Goal: Task Accomplishment & Management: Use online tool/utility

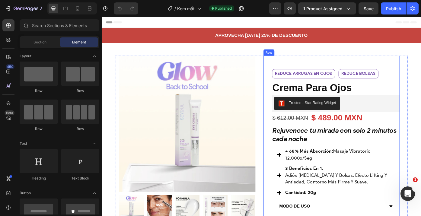
click at [291, 75] on div "Reduce arrugas en ojos Text Block Reduce bolsas Text Block Row reduce arrugas e…" at bounding box center [363, 182] width 155 height 242
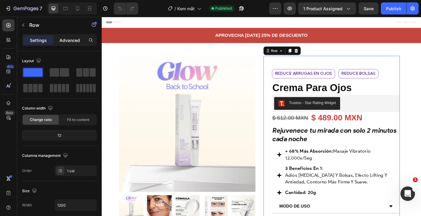
click at [65, 44] on div "Advanced" at bounding box center [70, 40] width 30 height 10
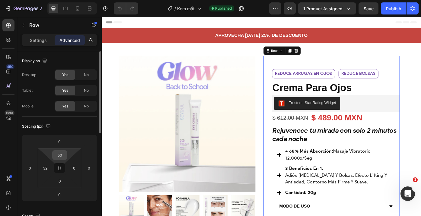
click at [58, 153] on input "50" at bounding box center [60, 155] width 12 height 9
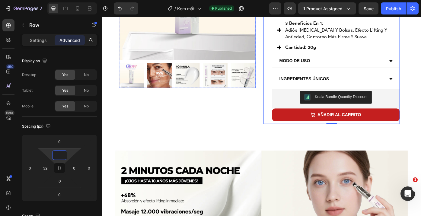
scroll to position [175, 0]
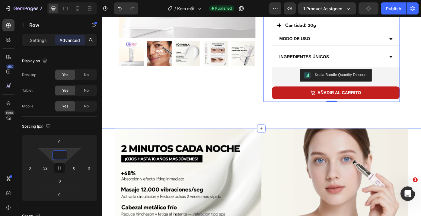
click at [110, 133] on div "Product Images Row Reduce arrugas en ojos Text Block Reduce bolsas Text Block R…" at bounding box center [283, 8] width 363 height 272
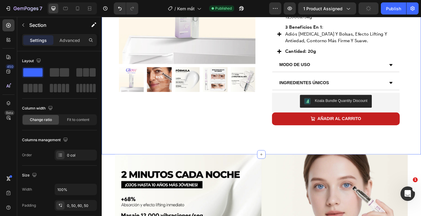
scroll to position [0, 0]
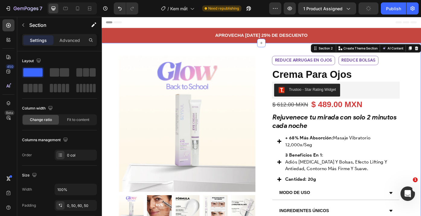
click at [70, 46] on div "Settings Advanced" at bounding box center [59, 42] width 85 height 17
click at [70, 42] on p "Advanced" at bounding box center [70, 40] width 21 height 6
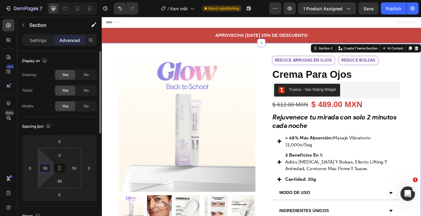
click at [44, 167] on input "50" at bounding box center [45, 168] width 9 height 9
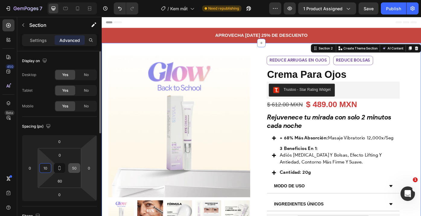
type input "10"
click at [76, 171] on input "50" at bounding box center [74, 168] width 9 height 9
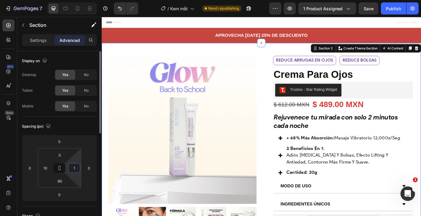
type input "10"
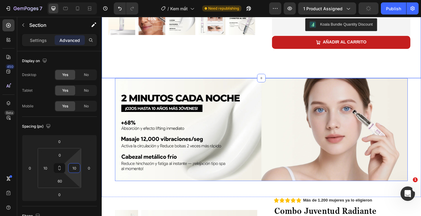
scroll to position [335, 0]
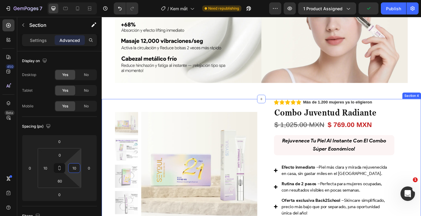
click at [105, 146] on div "Product Images Row Icon Icon Icon Icon Icon Icon List Más de 1.200 mujeres ya l…" at bounding box center [283, 199] width 363 height 179
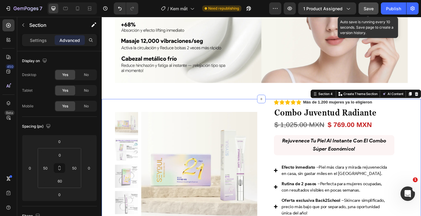
click at [369, 9] on span "Save" at bounding box center [369, 8] width 10 height 5
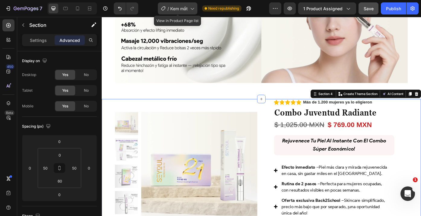
click at [185, 13] on div "/ Kem mắt" at bounding box center [178, 8] width 40 height 12
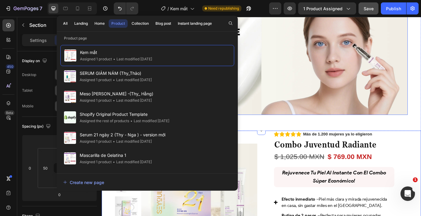
scroll to position [200, 0]
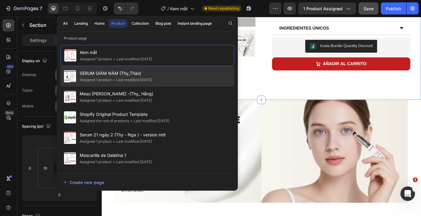
click at [147, 78] on div "• Last modified 9 days ago" at bounding box center [132, 80] width 40 height 6
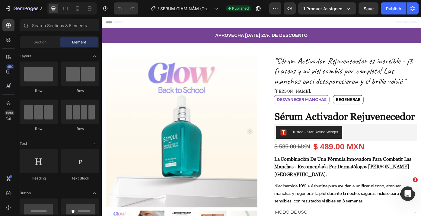
click at [114, 93] on img at bounding box center [192, 147] width 172 height 172
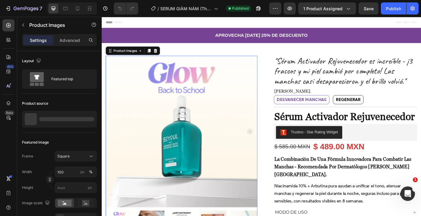
click at [277, 80] on img at bounding box center [192, 147] width 172 height 172
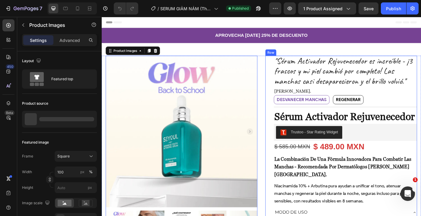
click at [293, 79] on div ""Sérum Activador Rejuvenecedor es increíble - ¡3 frascos y mi piel cambió por c…" at bounding box center [374, 213] width 172 height 305
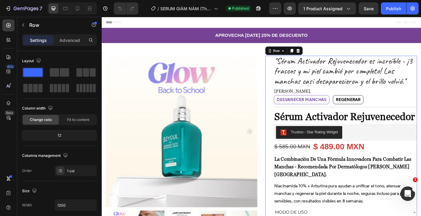
click at [288, 75] on div ""Sérum Activador Rejuvenecedor es increíble - ¡3 frascos y mi piel cambió por c…" at bounding box center [374, 213] width 172 height 305
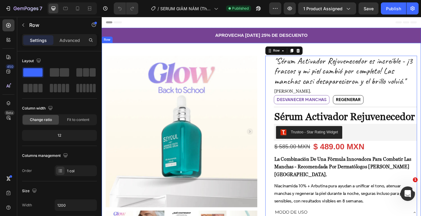
click at [275, 56] on div "Product Images Row "Sérum Activador Rejuvenecedor es increíble - ¡3 frascos y m…" at bounding box center [283, 206] width 363 height 319
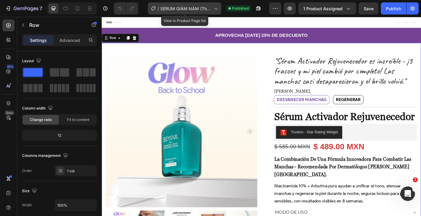
click at [202, 8] on span "SERUM GIẢM NÁM (Thy_Thảo)" at bounding box center [185, 8] width 51 height 6
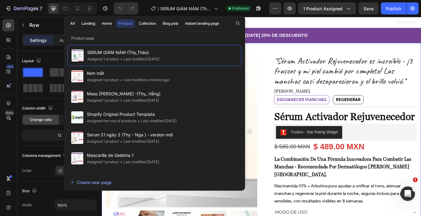
click at [283, 90] on div "Product Images Row "Sérum Activador Rejuvenecedor es increíble - ¡3 frascos y m…" at bounding box center [283, 213] width 363 height 305
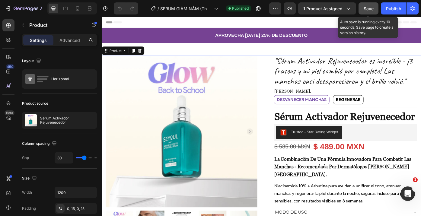
click at [369, 9] on span "Save" at bounding box center [369, 8] width 10 height 5
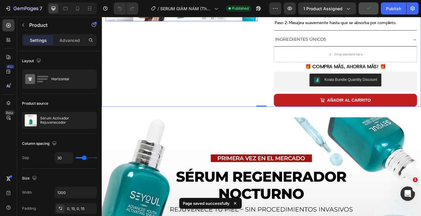
scroll to position [264, 0]
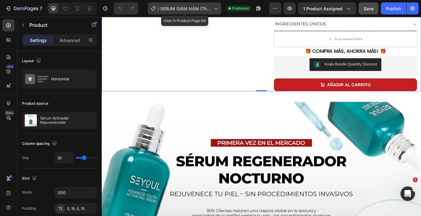
click at [193, 10] on span "SERUM GIẢM NÁM (Thy_Thảo)" at bounding box center [185, 8] width 51 height 6
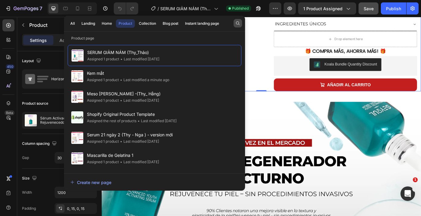
click at [237, 24] on icon "button" at bounding box center [238, 23] width 5 height 5
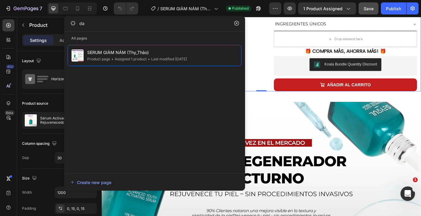
type input "d"
type input "ac"
click at [235, 23] on icon "button" at bounding box center [236, 23] width 5 height 5
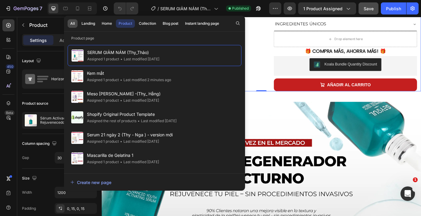
click at [75, 21] on div "All" at bounding box center [72, 23] width 5 height 5
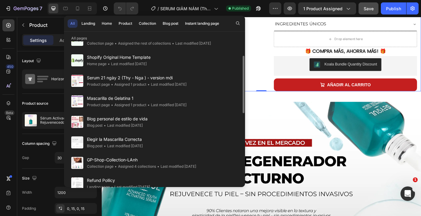
scroll to position [0, 0]
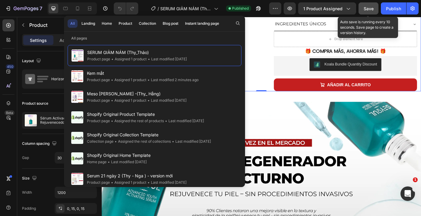
click at [371, 10] on span "Save" at bounding box center [369, 8] width 10 height 5
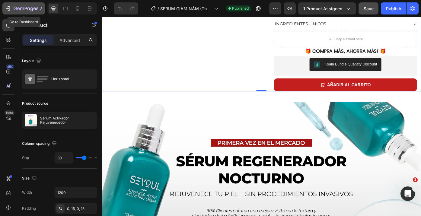
click at [24, 11] on icon "button" at bounding box center [26, 8] width 25 height 5
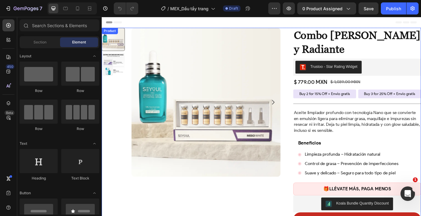
click at [311, 63] on div "Product Images Combo Piel Clara y Radiante Product Title Trustoo - Star Rating …" at bounding box center [283, 145] width 363 height 233
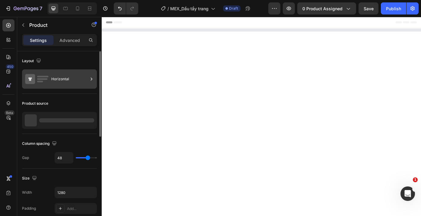
click at [89, 79] on icon at bounding box center [92, 79] width 6 height 6
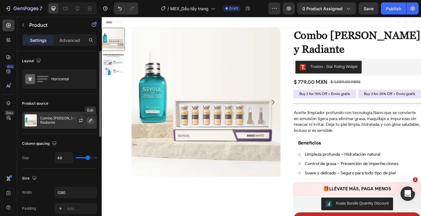
click at [88, 121] on icon "button" at bounding box center [90, 120] width 5 height 5
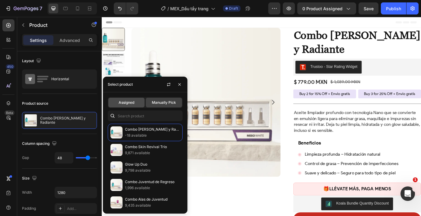
click at [125, 101] on span "Assigned" at bounding box center [127, 102] width 16 height 5
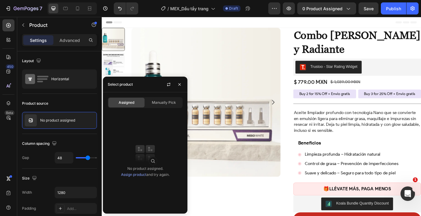
click at [135, 174] on link "Assign product" at bounding box center [133, 175] width 25 height 5
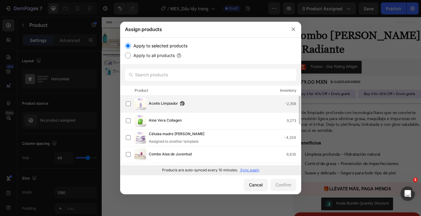
click at [211, 106] on div "Aceite Limpiador -2,358" at bounding box center [225, 104] width 152 height 7
click at [281, 186] on div "Confirm" at bounding box center [284, 185] width 16 height 6
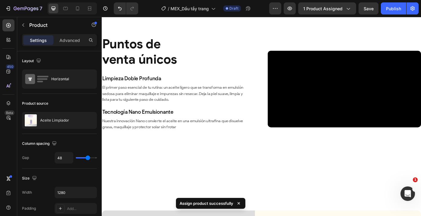
scroll to position [285, 0]
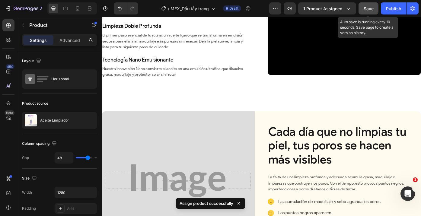
click at [368, 8] on span "Save" at bounding box center [369, 8] width 10 height 5
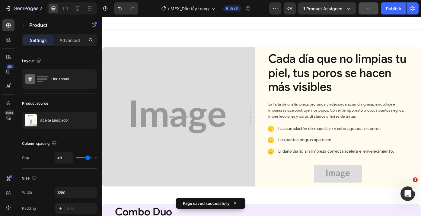
scroll to position [421, 0]
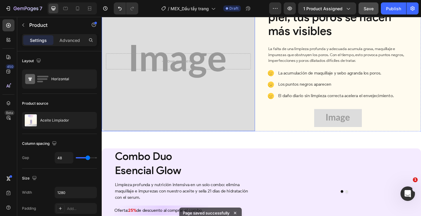
click at [238, 147] on div "Background Image" at bounding box center [189, 67] width 174 height 158
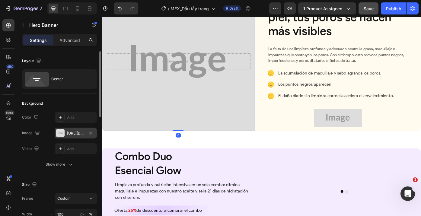
click at [70, 134] on div "https://placehold.co/617x525?text=Image" at bounding box center [76, 133] width 18 height 5
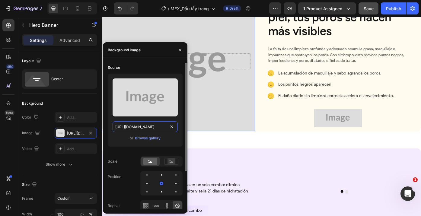
click at [144, 127] on input "https://placehold.co/617x525?text=Image" at bounding box center [145, 126] width 65 height 11
paste input "cdn.shopify.com/s/files/1/0643/1404/8704/files/gempages_507356051327157127-6ed4…"
type input "https://cdn.shopify.com/s/files/1/0643/1404/8704/files/gempages_507356051327157…"
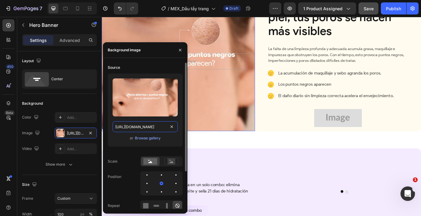
scroll to position [0, 189]
click at [258, 147] on div "Background Image" at bounding box center [189, 67] width 174 height 158
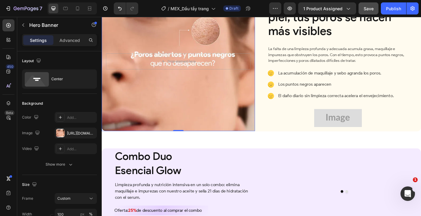
scroll to position [0, 0]
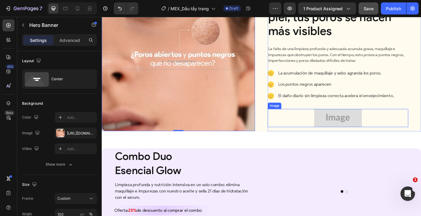
click at [349, 142] on img at bounding box center [370, 131] width 54 height 21
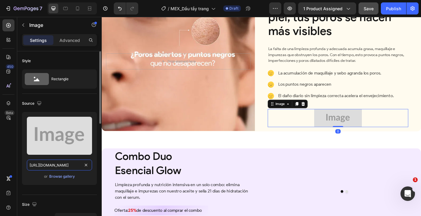
click at [52, 165] on input "https://placehold.co/622x234?text=Image" at bounding box center [59, 165] width 65 height 11
paste input "cdn.shopify.com/s/files/1/0643/1404/8704/files/Smile.png?v=1757391120"
type input "https://cdn.shopify.com/s/files/1/0643/1404/8704/files/Smile.png?v=1757391120"
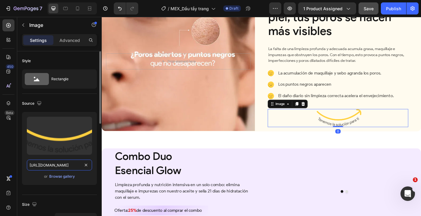
scroll to position [0, 88]
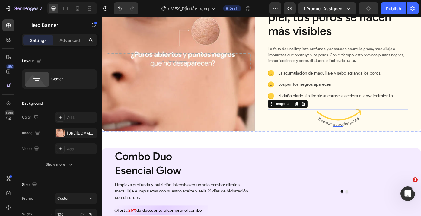
click at [273, 147] on div "Background Image" at bounding box center [189, 67] width 174 height 158
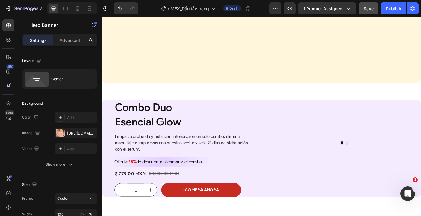
scroll to position [649, 0]
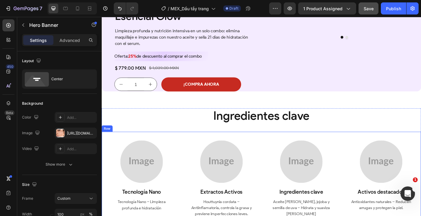
click at [294, 46] on img at bounding box center [377, 46] width 174 height 0
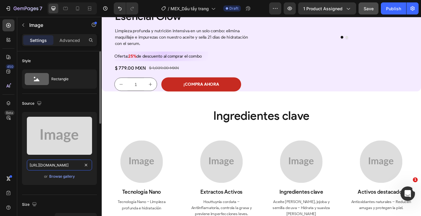
click at [67, 169] on input "https://placehold.co/1216x880?text=Image" at bounding box center [59, 165] width 65 height 11
paste input "cdn.shopify.com/s/files/1/0643/1404/8704/files/gempages_507356051327157127-c1b9…"
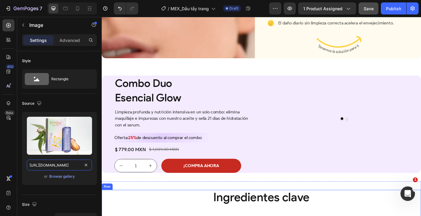
scroll to position [640, 0]
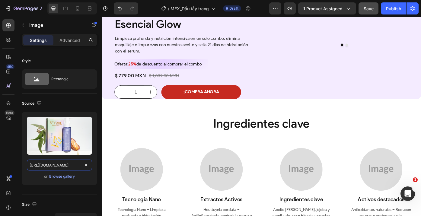
type input "https://cdn.shopify.com/s/files/1/0643/1404/8704/files/gempages_507356051327157…"
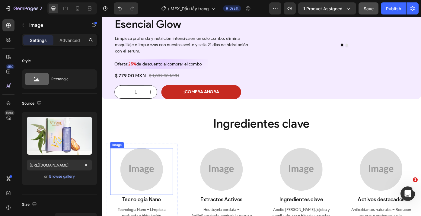
click at [145, 211] on img at bounding box center [147, 190] width 48 height 48
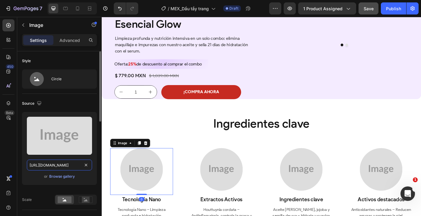
click at [46, 163] on input "https://placehold.co/1080x1080?text=Image" at bounding box center [59, 165] width 65 height 11
paste input "cdn.shopify.com/s/files/1/0643/1404/8704/files/gempages_507356051327157127-7fa9…"
type input "https://cdn.shopify.com/s/files/1/0643/1404/8704/files/gempages_507356051327157…"
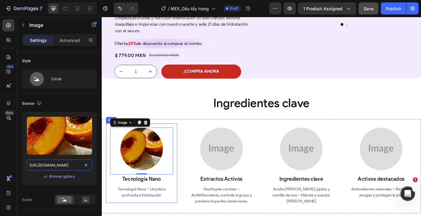
scroll to position [666, 0]
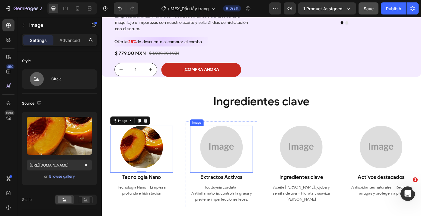
click at [253, 181] on img at bounding box center [238, 164] width 48 height 48
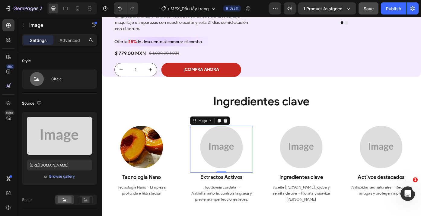
click at [233, 189] on img at bounding box center [238, 164] width 48 height 48
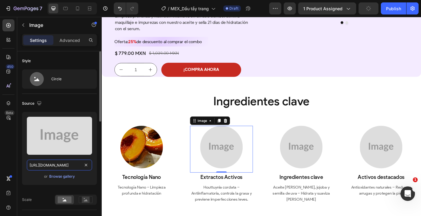
click at [40, 168] on input "https://placehold.co/1080x1080?text=Image" at bounding box center [59, 165] width 65 height 11
paste input "cdn.shopify.com/s/files/1/0643/1404/8704/files/gempages_507356051327157127-7e49…"
type input "https://cdn.shopify.com/s/files/1/0643/1404/8704/files/gempages_507356051327157…"
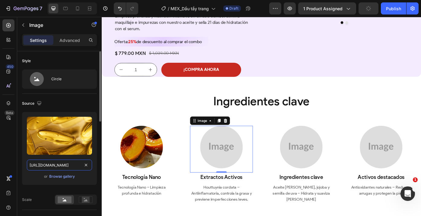
scroll to position [0, 186]
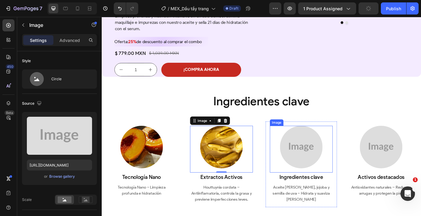
click at [325, 174] on img at bounding box center [328, 164] width 48 height 48
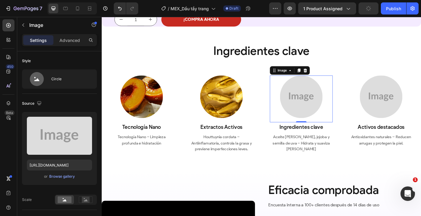
scroll to position [728, 0]
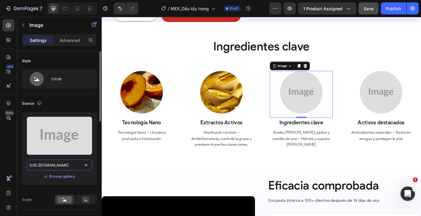
click at [46, 166] on input "https://placehold.co/1080x1080?text=Image" at bounding box center [59, 165] width 65 height 11
paste input "cdn.shopify.com/s/files/1/0643/1404/8704/files/gempages_507356051327157127-db36…"
type input "https://cdn.shopify.com/s/files/1/0643/1404/8704/files/gempages_507356051327157…"
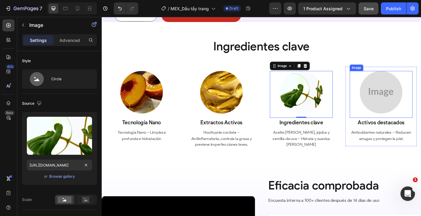
click at [421, 109] on img at bounding box center [419, 102] width 48 height 48
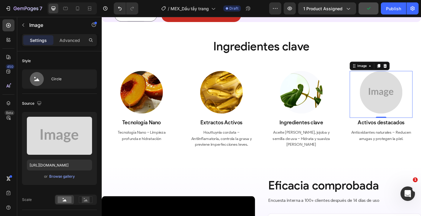
click at [421, 127] on img at bounding box center [419, 102] width 48 height 48
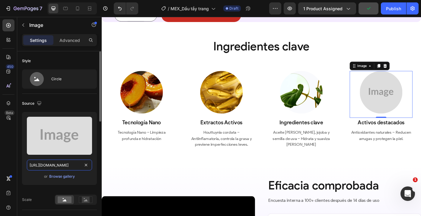
click at [44, 164] on input "https://placehold.co/1080x1080?text=Image" at bounding box center [59, 165] width 65 height 11
paste input "cdn.shopify.com/s/files/1/0643/1404/8704/files/gempages_507356051327157127-4421…"
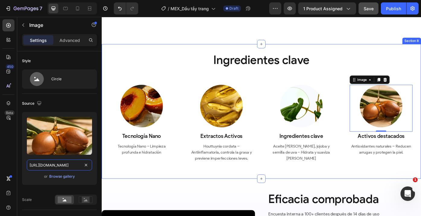
scroll to position [827, 0]
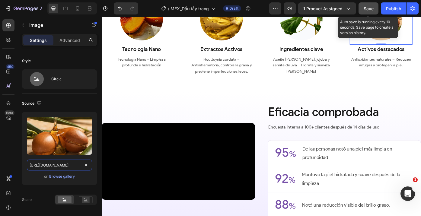
type input "https://cdn.shopify.com/s/files/1/0643/1404/8704/files/gempages_507356051327157…"
click at [365, 4] on button "Save" at bounding box center [369, 8] width 20 height 12
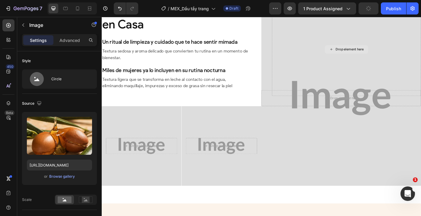
scroll to position [1120, 0]
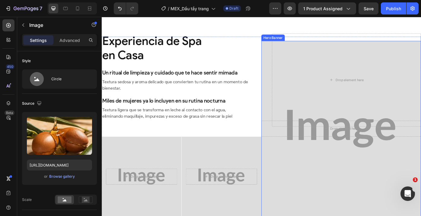
click at [292, 169] on div "Background Image" at bounding box center [373, 143] width 199 height 219
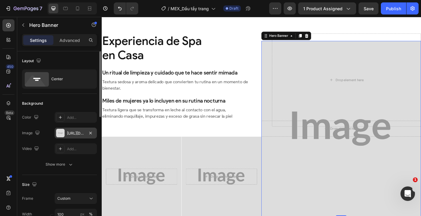
click at [76, 134] on div "https://placehold.co/641x662?text=Image" at bounding box center [76, 133] width 18 height 5
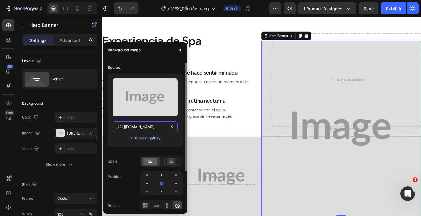
click at [146, 130] on input "https://placehold.co/641x662?text=Image" at bounding box center [145, 126] width 65 height 11
paste input "cdn.shopify.com/s/files/1/0643/1404/8704/files/gempages_507356051327157127-8c43…"
type input "https://cdn.shopify.com/s/files/1/0643/1404/8704/files/gempages_507356051327157…"
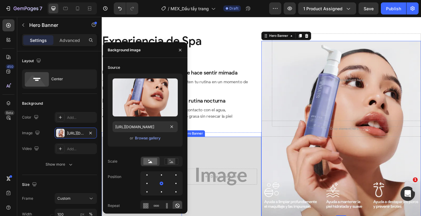
click at [255, 181] on div "Background Image" at bounding box center [238, 198] width 100 height 100
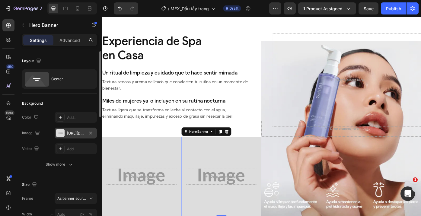
click at [77, 136] on div "https://placehold.co/1080x1080?text=Image" at bounding box center [76, 133] width 18 height 5
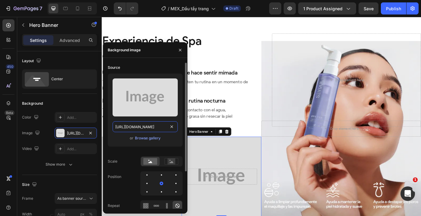
click at [144, 128] on input "https://placehold.co/1080x1080?text=Image" at bounding box center [145, 126] width 65 height 11
paste input "cdn.shopify.com/s/files/1/0643/1404/8704/files/gempages_507356051327157127-f33b…"
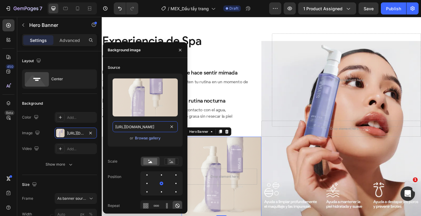
type input "https://cdn.shopify.com/s/files/1/0643/1404/8704/files/gempages_507356051327157…"
click at [212, 165] on div "Background Image" at bounding box center [238, 198] width 100 height 100
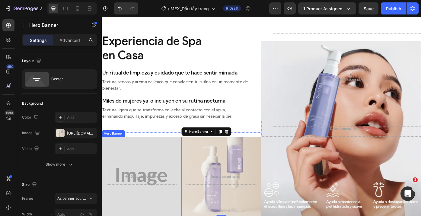
click at [158, 160] on div "Overlay" at bounding box center [147, 198] width 91 height 91
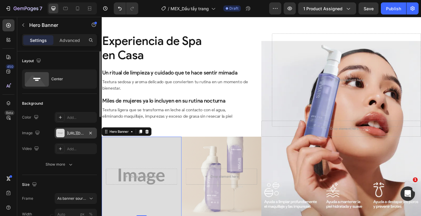
click at [74, 132] on div "https://placehold.co/1080x1080?text=Image" at bounding box center [76, 133] width 18 height 5
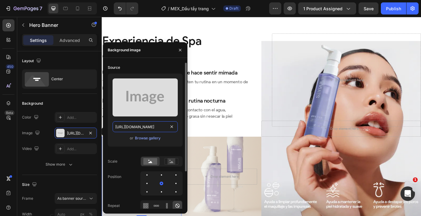
click at [131, 129] on input "https://placehold.co/1080x1080?text=Image" at bounding box center [145, 126] width 65 height 11
paste input "cdn.shopify.com/s/files/1/0643/1404/8704/files/gempages_507356051327157127-9cc4…"
type input "https://cdn.shopify.com/s/files/1/0643/1404/8704/files/gempages_507356051327157…"
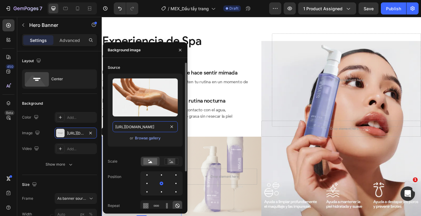
scroll to position [0, 189]
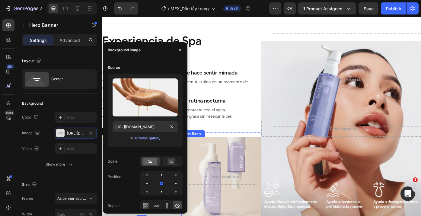
click at [282, 166] on div "Background Image" at bounding box center [238, 198] width 100 height 100
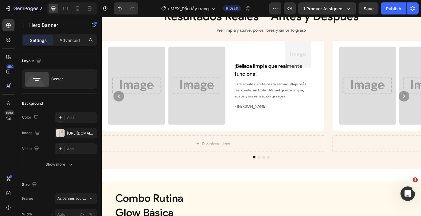
scroll to position [1383, 0]
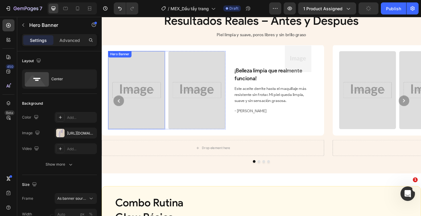
click at [143, 130] on div "Overlay" at bounding box center [141, 100] width 65 height 89
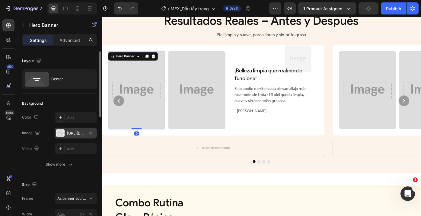
click at [68, 133] on div "https://placehold.co/800x1096?text=Image" at bounding box center [76, 133] width 18 height 5
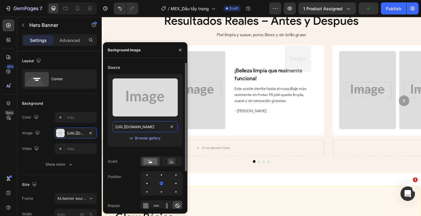
click at [133, 128] on input "https://placehold.co/800x1096?text=Image" at bounding box center [145, 126] width 65 height 11
paste input "cdn.shopify.com/s/files/1/0643/1404/8704/files/gempages_507356051327157127-3186…"
type input "https://cdn.shopify.com/s/files/1/0643/1404/8704/files/gempages_507356051327157…"
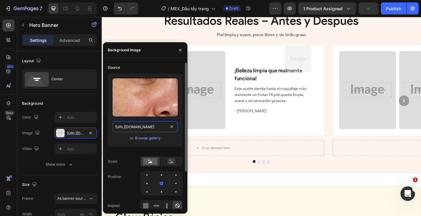
scroll to position [0, 188]
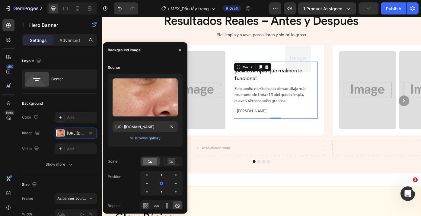
click at [257, 130] on div "¡Belleza limpia que realmente funciona! Text Block Este aceite derrite hasta el…" at bounding box center [299, 100] width 95 height 65
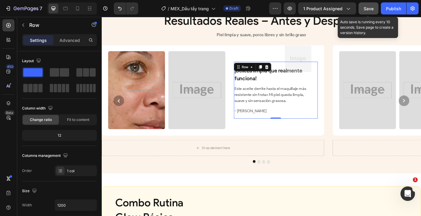
click at [364, 11] on button "Save" at bounding box center [369, 8] width 20 height 12
